Goal: Check status: Check status

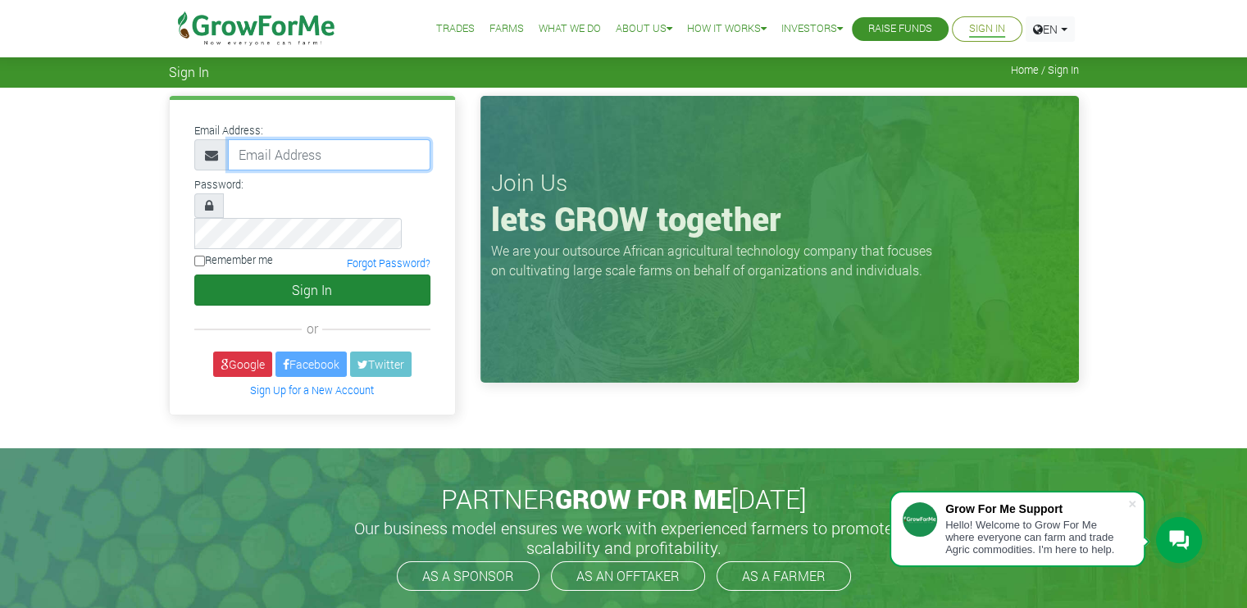
type input "COSTYONLYNE@HOTMAIL.COM"
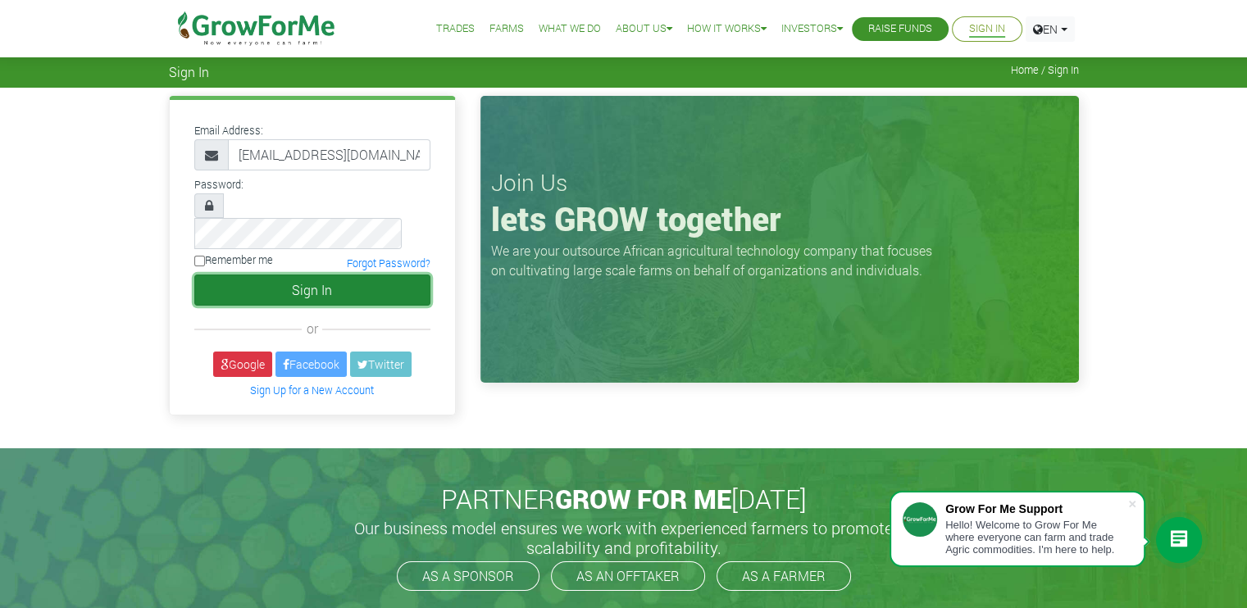
click at [400, 275] on button "Sign In" at bounding box center [312, 290] width 236 height 31
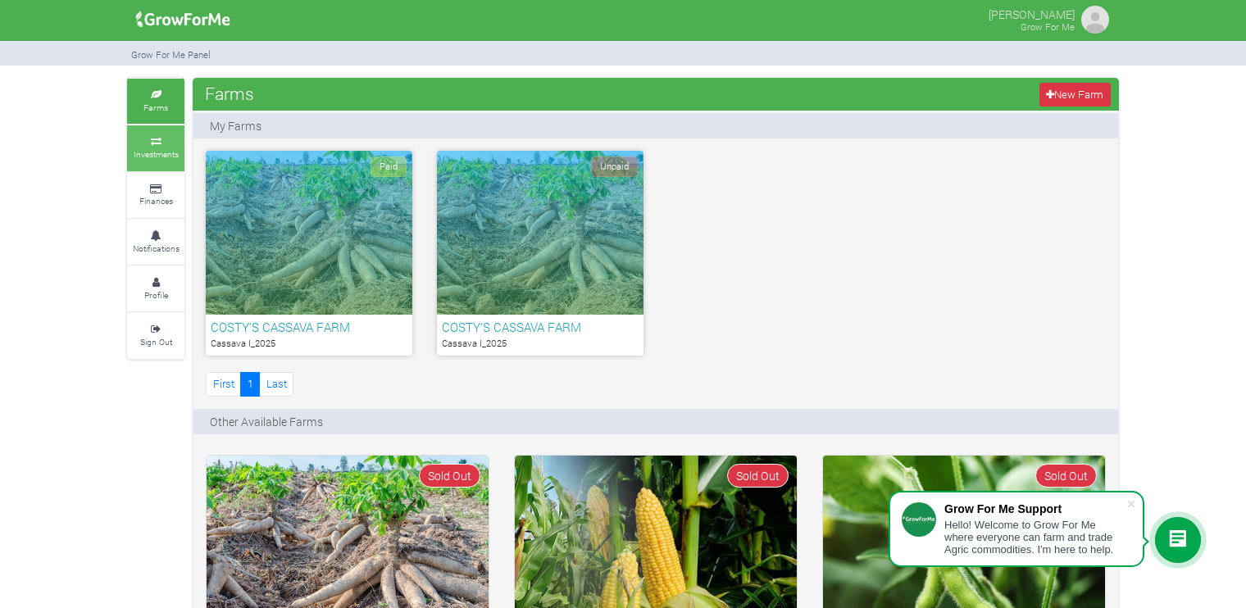
click at [157, 152] on small "Investments" at bounding box center [156, 153] width 45 height 11
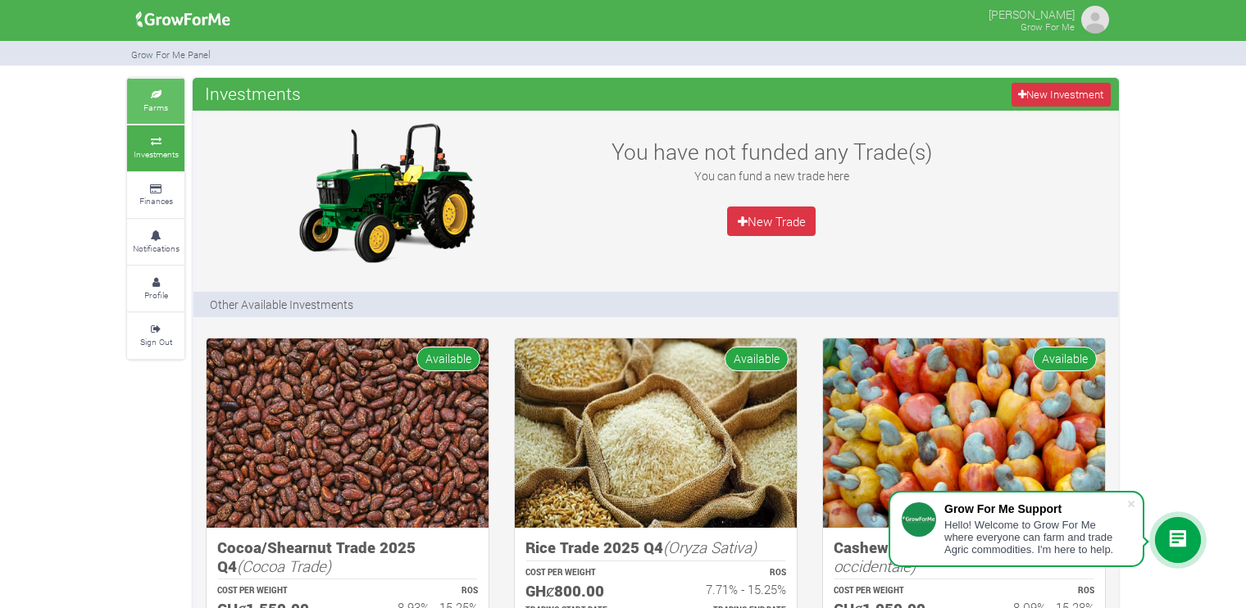
click at [164, 105] on small "Farms" at bounding box center [155, 107] width 25 height 11
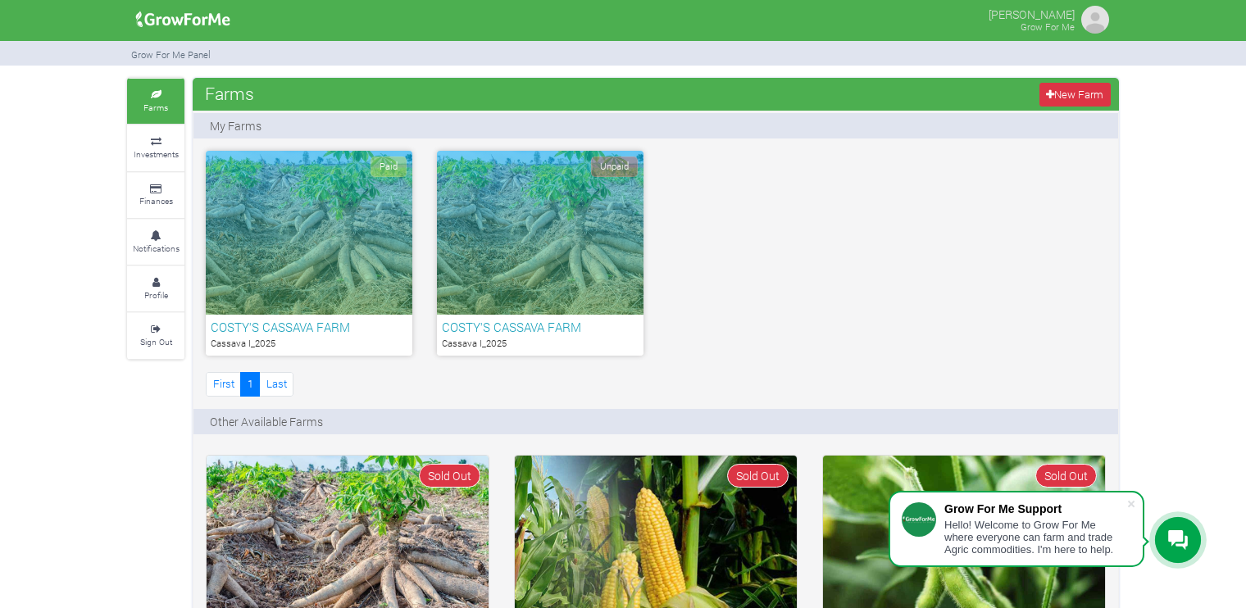
click at [288, 208] on div "Paid" at bounding box center [309, 233] width 207 height 164
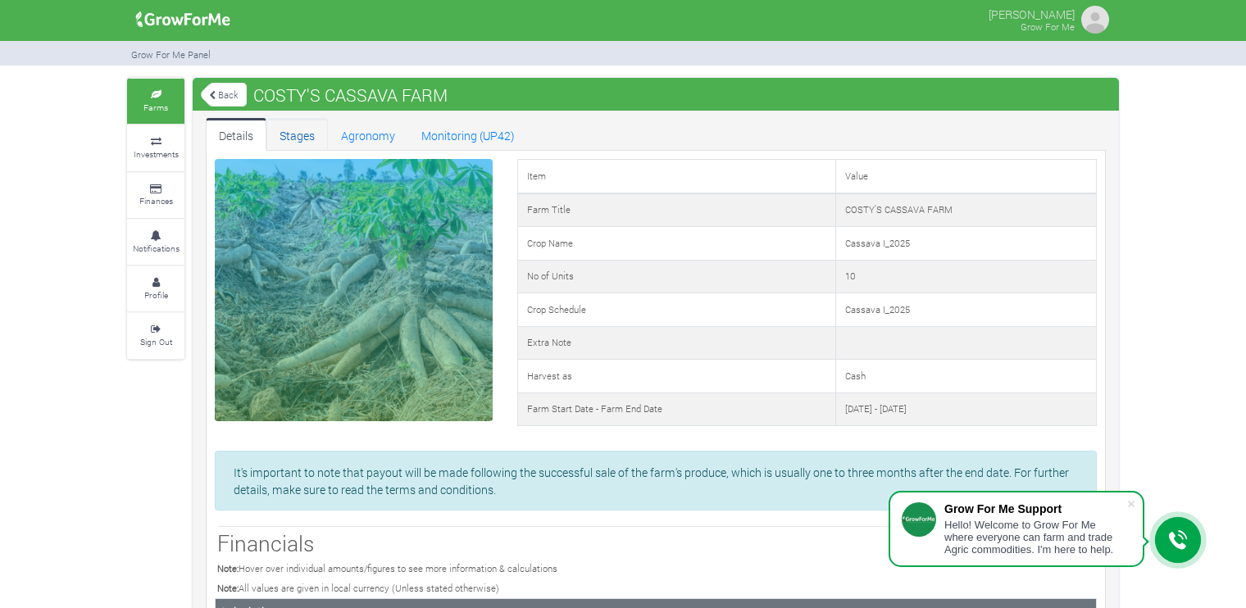
click at [296, 135] on link "Stages" at bounding box center [296, 134] width 61 height 33
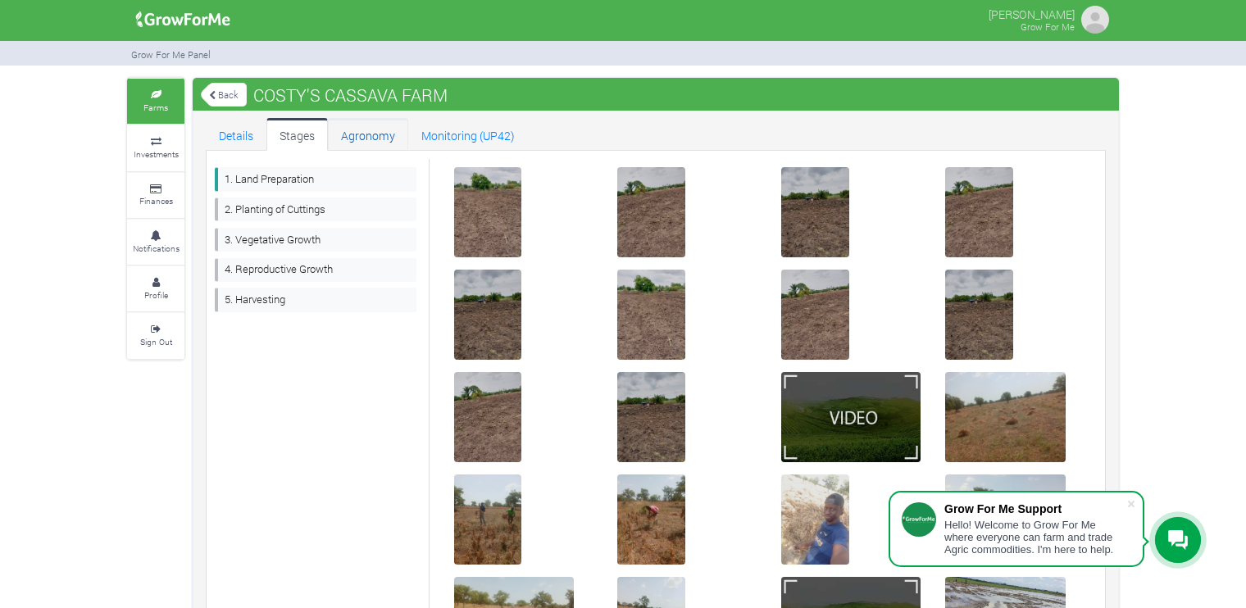
click at [353, 135] on link "Agronomy" at bounding box center [368, 134] width 80 height 33
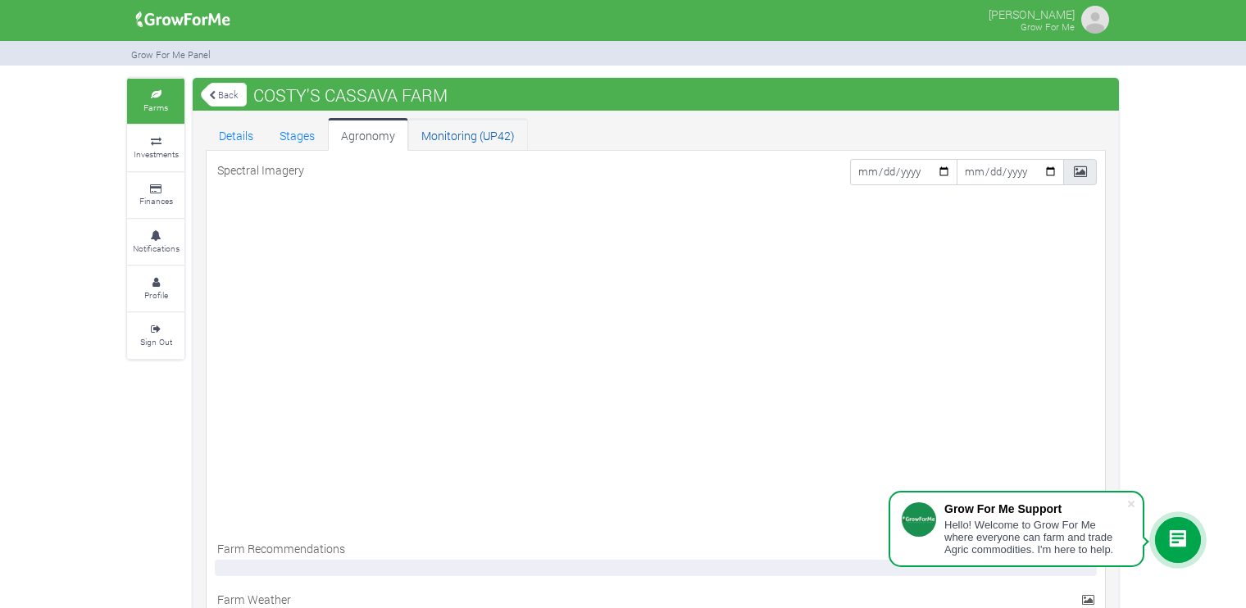
click at [439, 129] on link "Monitoring (UP42)" at bounding box center [468, 134] width 120 height 33
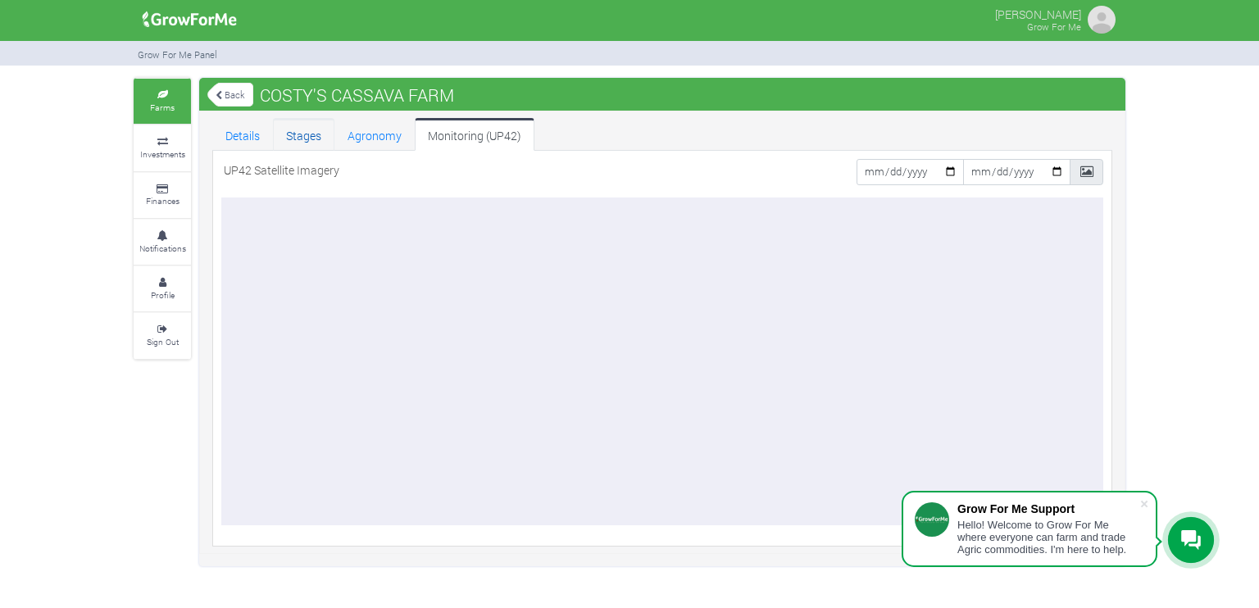
click at [305, 136] on link "Stages" at bounding box center [303, 134] width 61 height 33
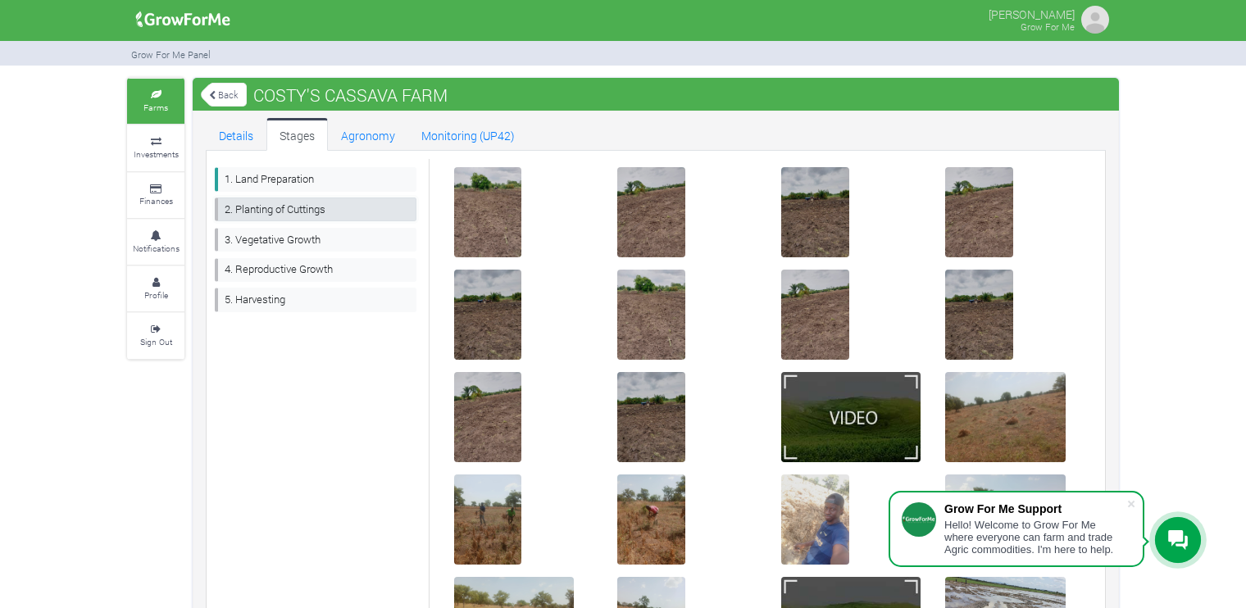
click at [310, 209] on link "2. Planting of Cuttings" at bounding box center [316, 210] width 202 height 24
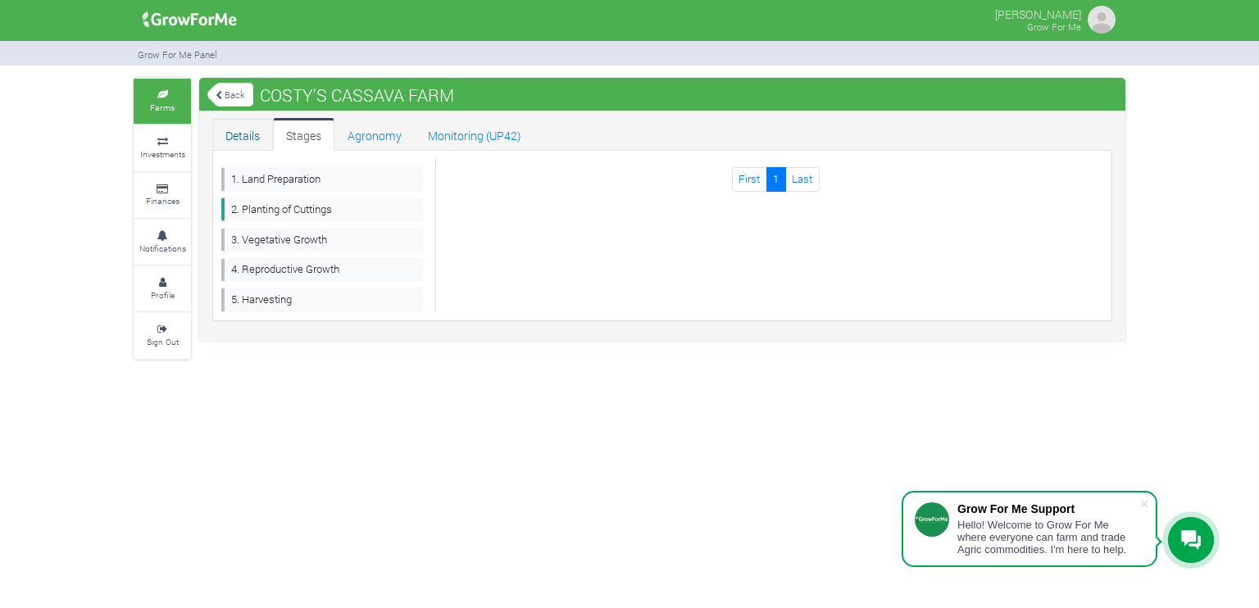
click at [246, 130] on link "Details" at bounding box center [242, 134] width 61 height 33
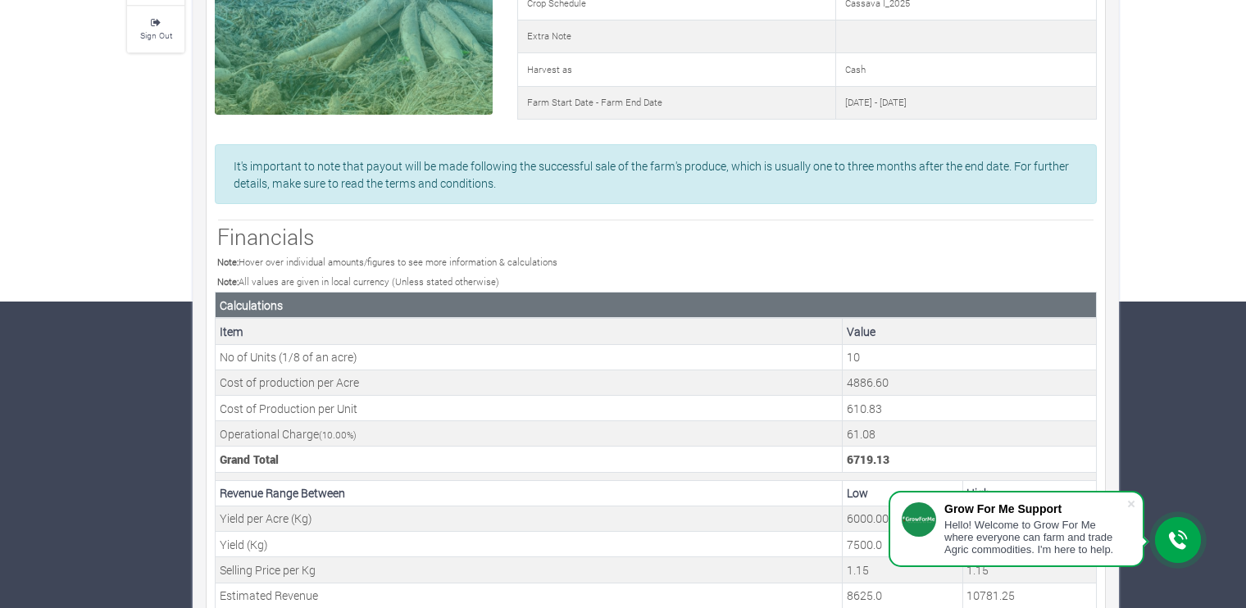
scroll to position [384, 0]
